Goal: Navigation & Orientation: Understand site structure

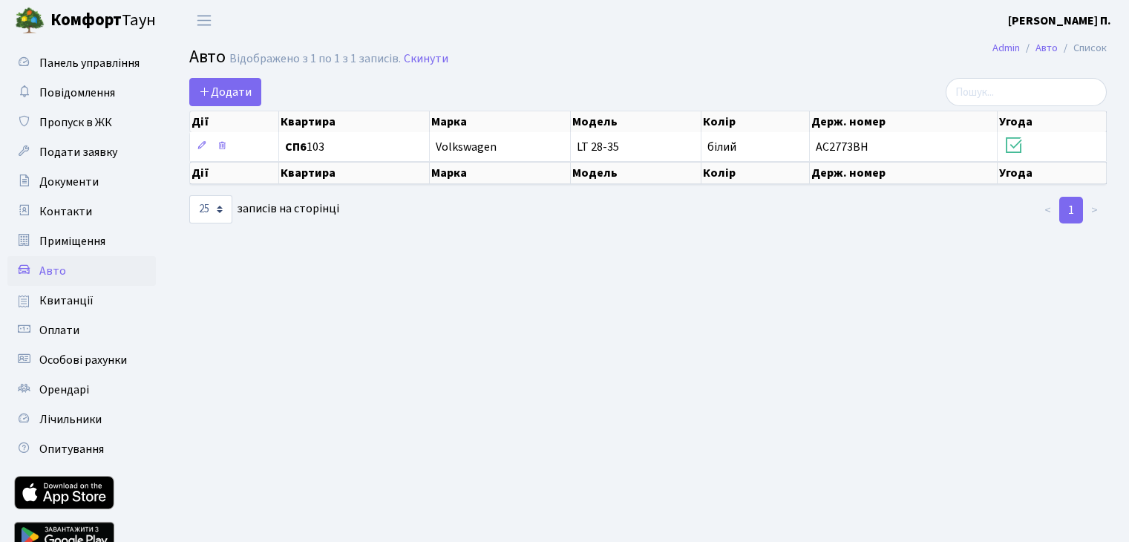
select select "25"
click at [93, 88] on span "Повідомлення" at bounding box center [77, 93] width 76 height 16
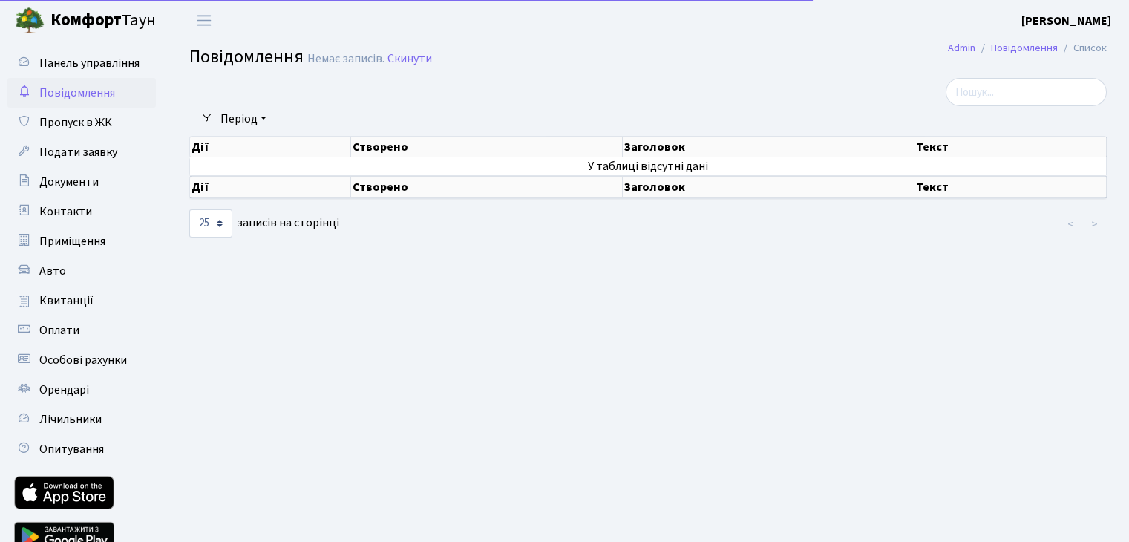
select select "25"
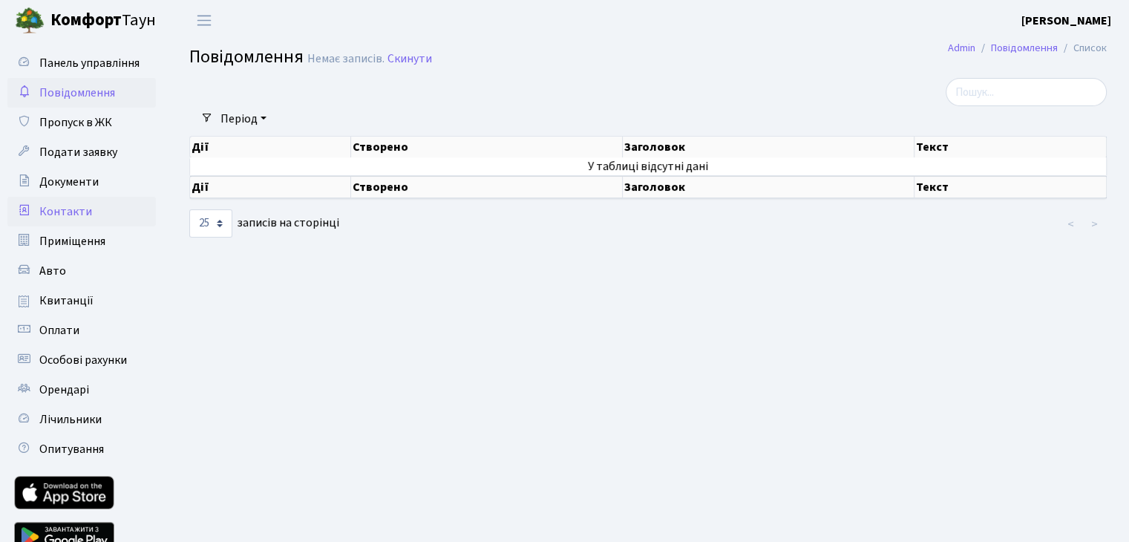
click at [94, 212] on link "Контакти" at bounding box center [81, 212] width 148 height 30
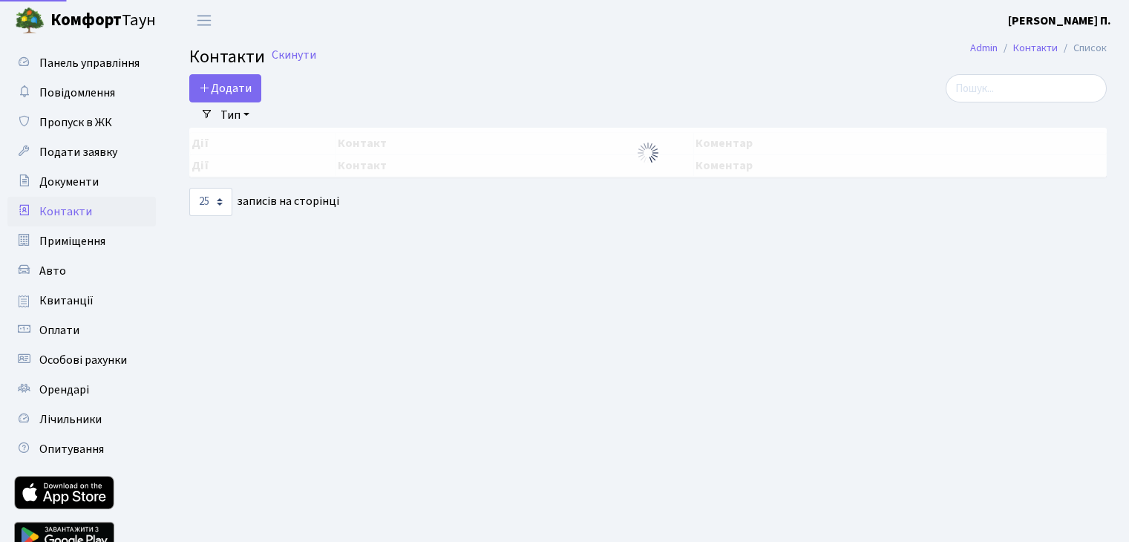
select select "25"
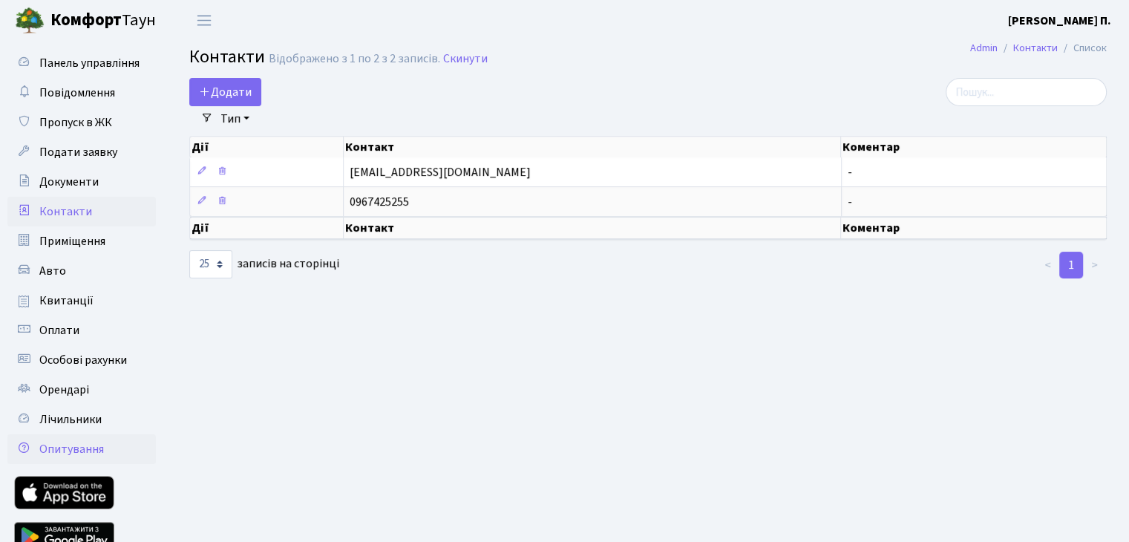
click at [110, 445] on link "Опитування" at bounding box center [81, 449] width 148 height 30
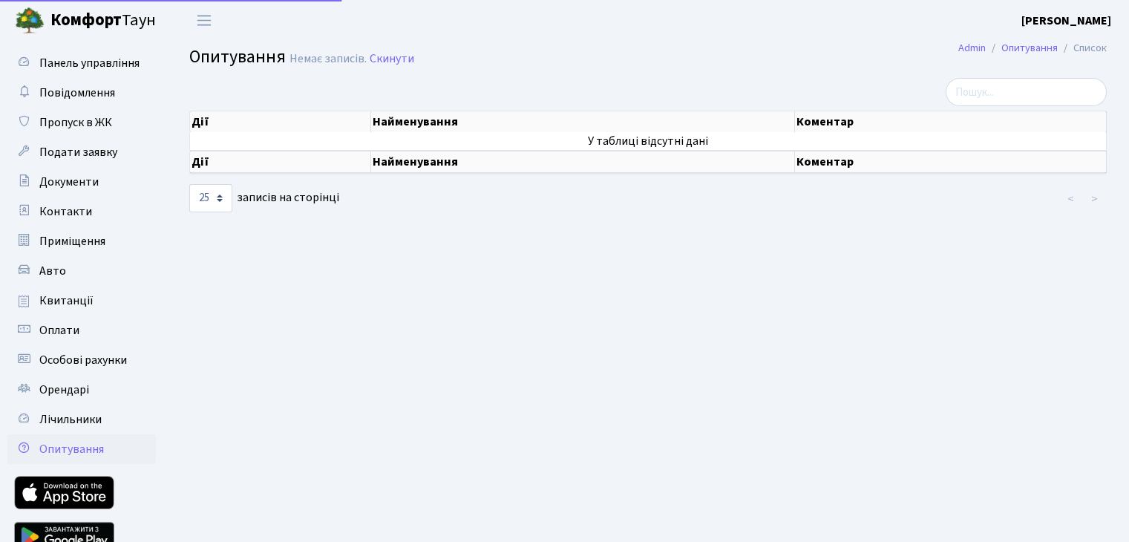
select select "25"
click at [87, 75] on link "Панель управління" at bounding box center [81, 63] width 148 height 30
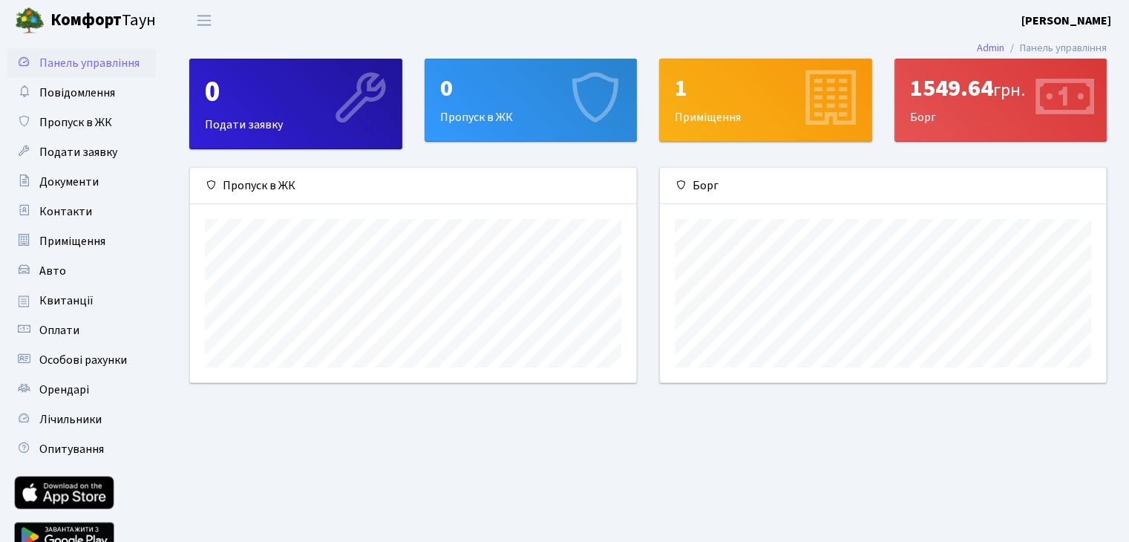
scroll to position [214, 445]
